Goal: Task Accomplishment & Management: Manage account settings

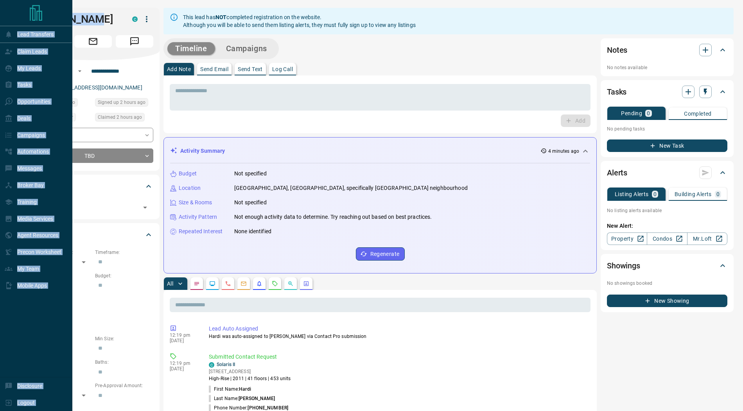
drag, startPoint x: 95, startPoint y: 17, endPoint x: 8, endPoint y: 15, distance: 87.2
click at [8, 15] on div "**********" at bounding box center [371, 403] width 743 height 807
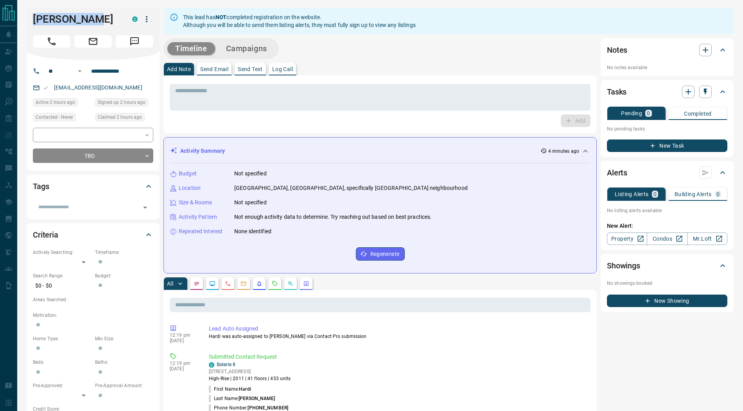
click at [109, 11] on div "[PERSON_NAME] C" at bounding box center [93, 34] width 133 height 52
drag, startPoint x: 90, startPoint y: 25, endPoint x: 35, endPoint y: 16, distance: 55.8
click at [35, 16] on h1 "[PERSON_NAME]" at bounding box center [77, 19] width 88 height 13
copy h1 "[PERSON_NAME]"
click at [144, 17] on icon "button" at bounding box center [146, 18] width 9 height 9
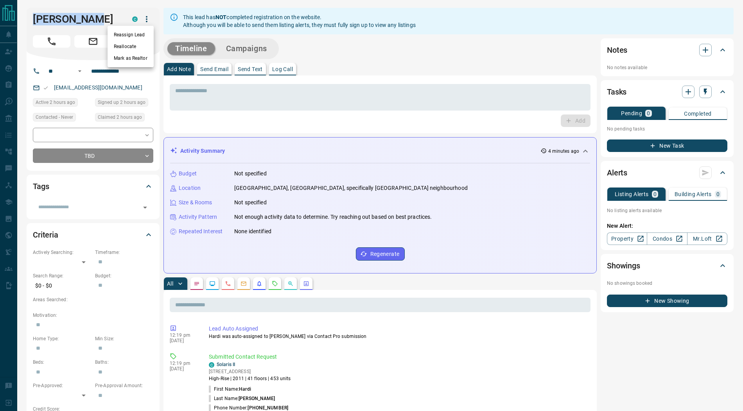
click at [130, 32] on li "Reassign Lead" at bounding box center [130, 35] width 46 height 12
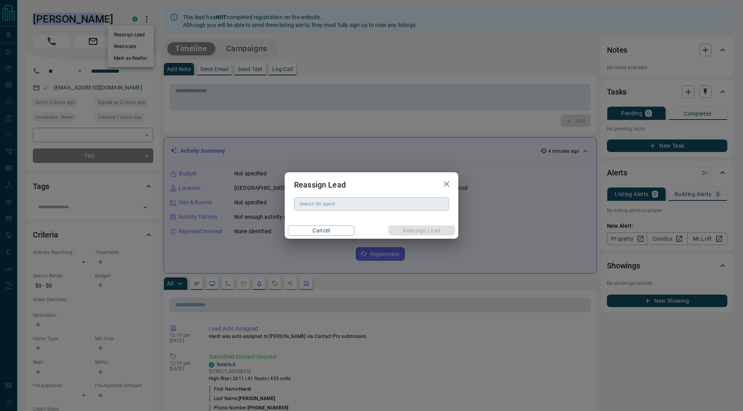
click at [324, 210] on div "Search for agent" at bounding box center [371, 203] width 155 height 13
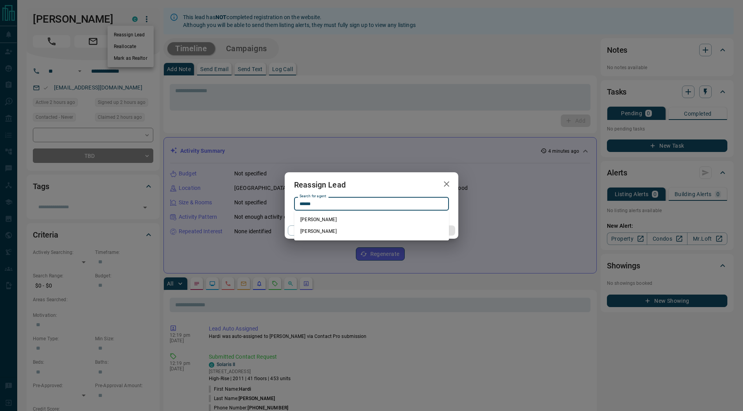
click at [334, 222] on li "[PERSON_NAME]" at bounding box center [371, 220] width 155 height 12
type input "**********"
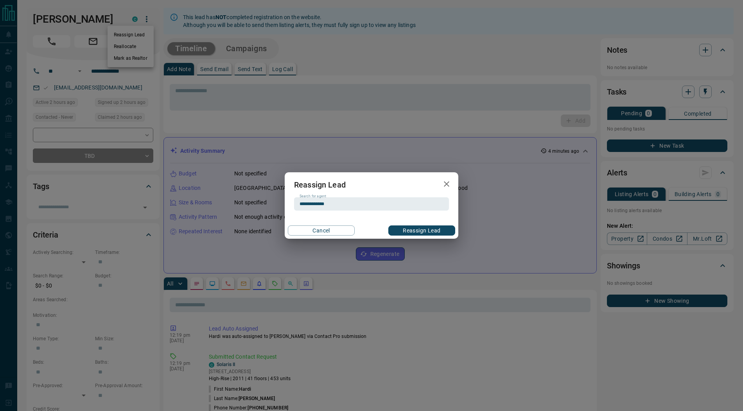
click at [407, 229] on button "Reassign Lead" at bounding box center [421, 231] width 67 height 10
